Goal: Transaction & Acquisition: Download file/media

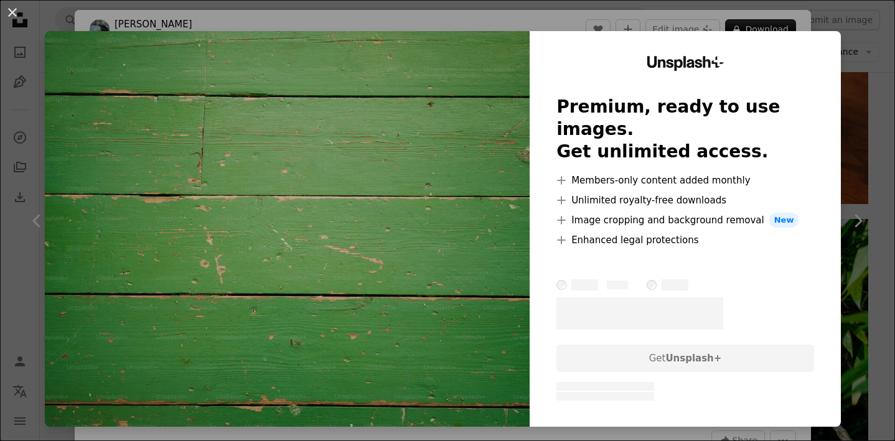
scroll to position [204, 0]
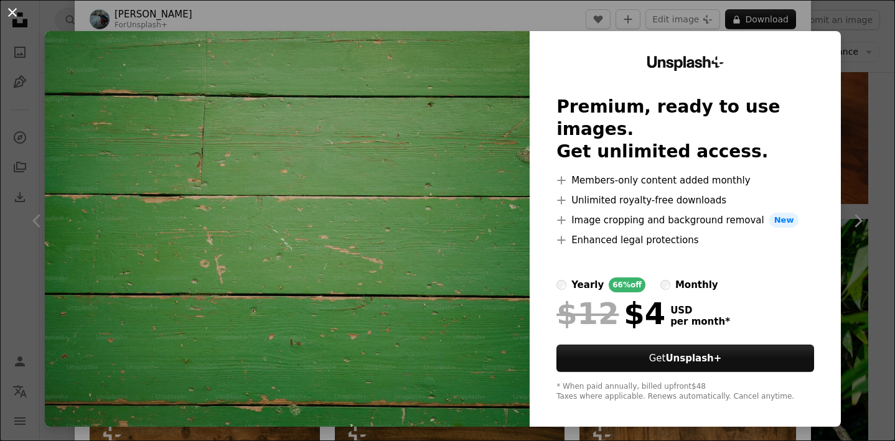
click at [17, 17] on button "An X shape" at bounding box center [12, 12] width 15 height 15
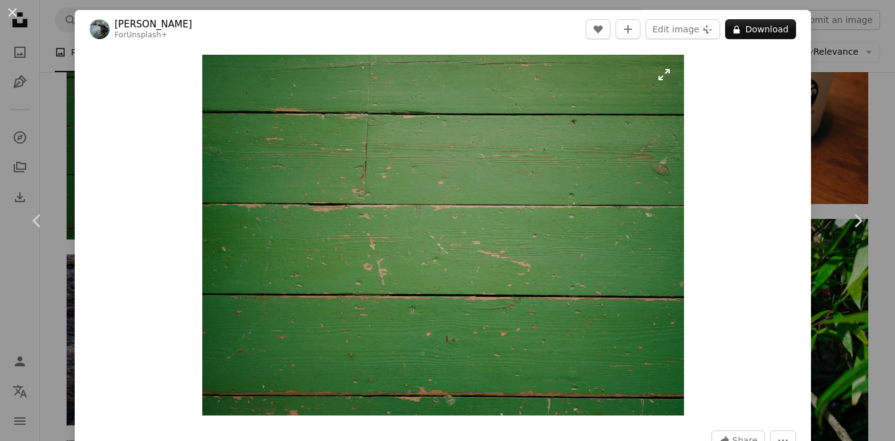
click at [670, 71] on img "Zoom in on this image" at bounding box center [443, 235] width 482 height 361
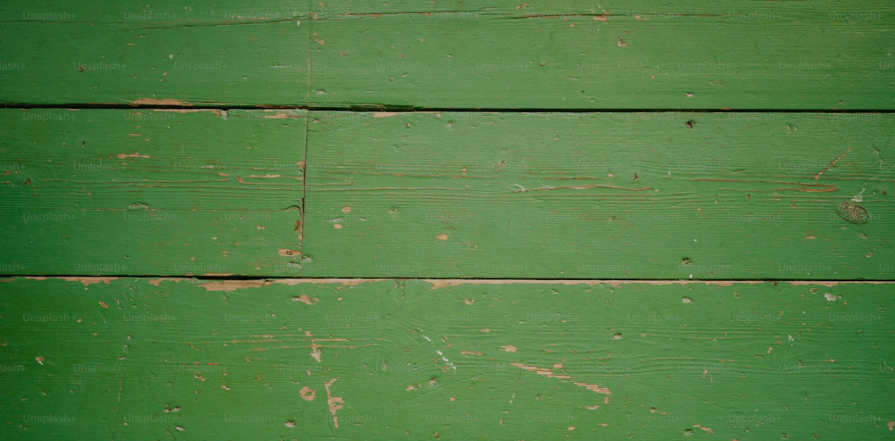
scroll to position [115, 0]
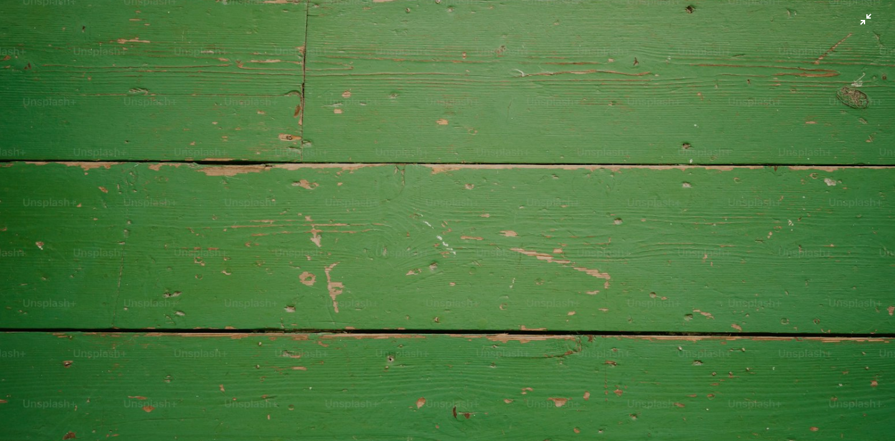
click at [867, 17] on img "Zoom out on this image" at bounding box center [447, 219] width 896 height 671
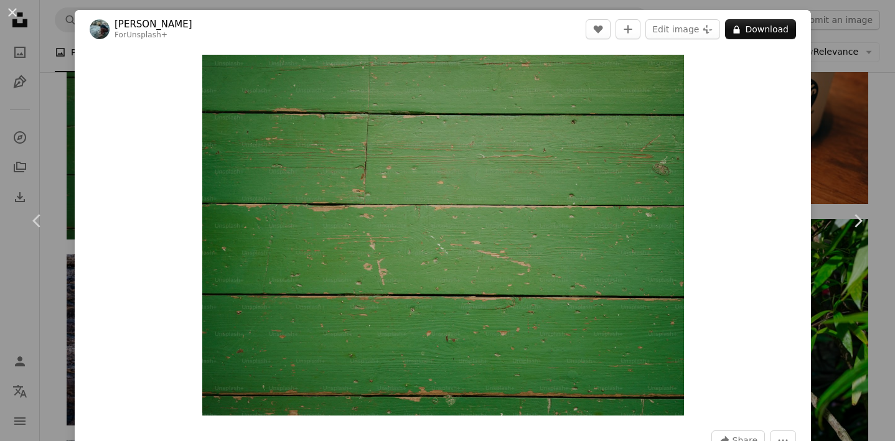
click at [55, 103] on div "An X shape Chevron left Chevron right [PERSON_NAME] For Unsplash+ A heart A plu…" at bounding box center [447, 220] width 895 height 441
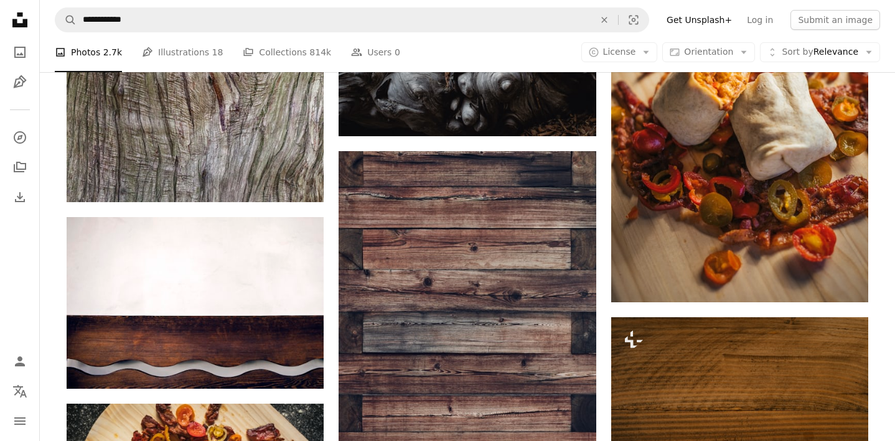
scroll to position [15111, 0]
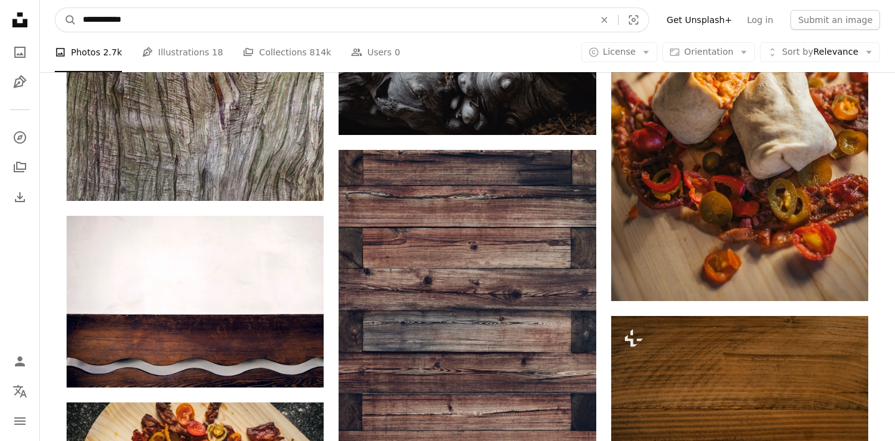
click at [233, 28] on input "**********" at bounding box center [334, 20] width 514 height 24
type input "**********"
click at [55, 8] on button "A magnifying glass" at bounding box center [65, 20] width 21 height 24
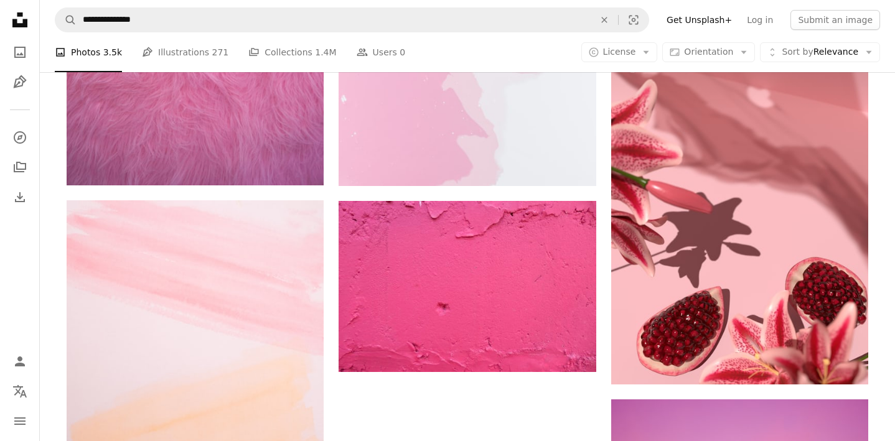
scroll to position [1689, 0]
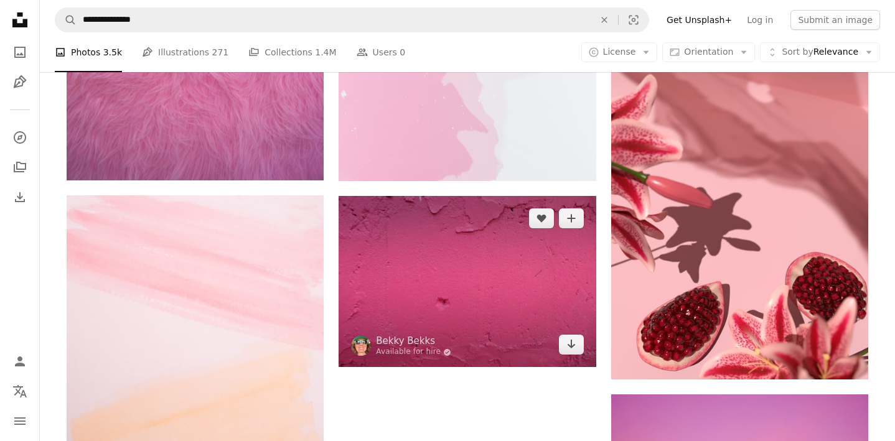
click at [487, 296] on img at bounding box center [466, 281] width 257 height 171
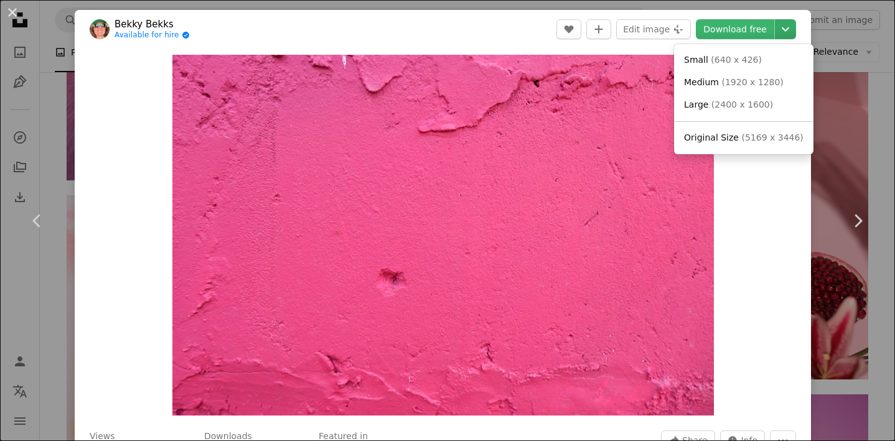
click at [795, 22] on icon "Chevron down" at bounding box center [785, 29] width 20 height 15
click at [721, 85] on span "( 1920 x 1280 )" at bounding box center [752, 82] width 62 height 10
